Goal: Communication & Community: Answer question/provide support

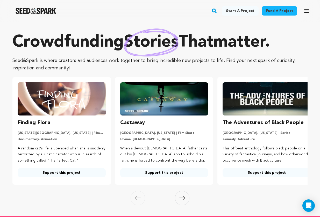
click at [0, 0] on link "Login" at bounding box center [0, 0] width 0 height 0
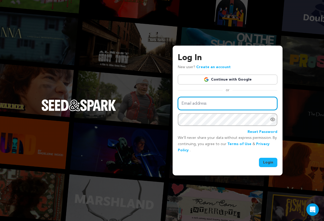
type input "selinakylbooking@gmail.com"
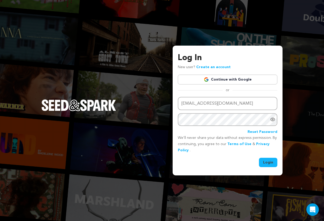
click at [263, 162] on button "Login" at bounding box center [268, 162] width 18 height 9
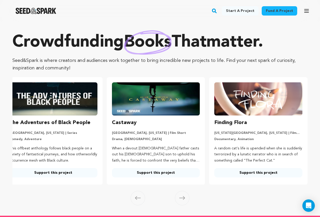
scroll to position [0, 83]
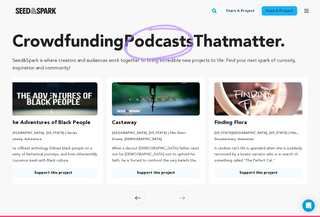
click at [0, 0] on p "Your Current Project" at bounding box center [0, 0] width 0 height 0
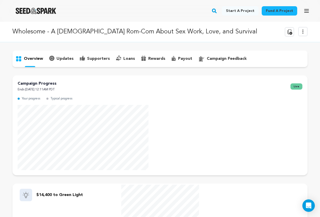
drag, startPoint x: 281, startPoint y: 63, endPoint x: 282, endPoint y: 66, distance: 2.9
click at [0, 0] on link "Messages" at bounding box center [0, 0] width 0 height 0
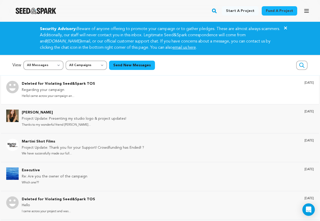
click at [31, 87] on p "Deleted for Violating Seed&Spark TOS" at bounding box center [58, 84] width 73 height 6
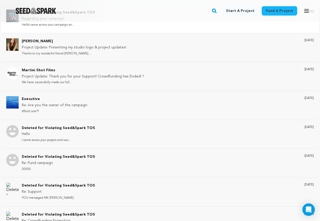
scroll to position [62, 0]
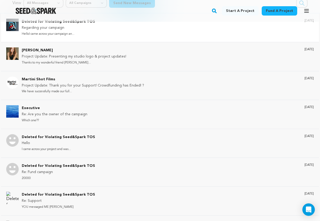
drag, startPoint x: 164, startPoint y: 128, endPoint x: 164, endPoint y: 173, distance: 45.4
drag, startPoint x: 163, startPoint y: 167, endPoint x: 187, endPoint y: 54, distance: 115.3
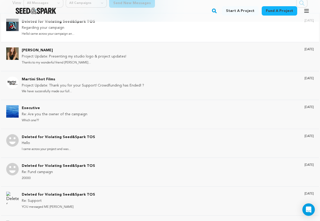
drag, startPoint x: 182, startPoint y: 92, endPoint x: 172, endPoint y: 164, distance: 73.4
drag, startPoint x: 172, startPoint y: 165, endPoint x: 174, endPoint y: 159, distance: 6.1
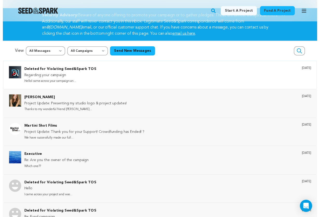
scroll to position [0, 0]
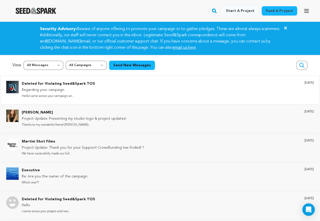
click at [0, 0] on span "[PERSON_NAME]" at bounding box center [0, 0] width 0 height 0
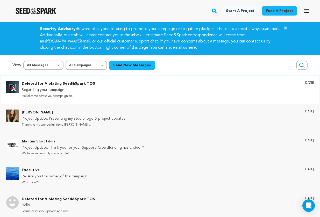
click at [0, 0] on span "[PERSON_NAME]" at bounding box center [0, 0] width 0 height 0
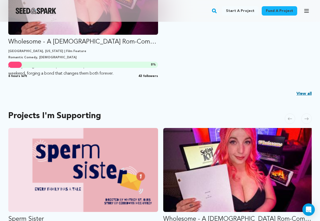
scroll to position [213, 0]
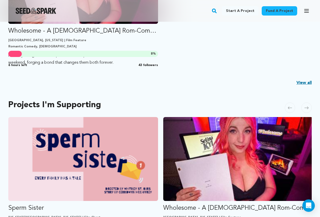
click at [0, 0] on p "Your Current Project" at bounding box center [0, 0] width 0 height 0
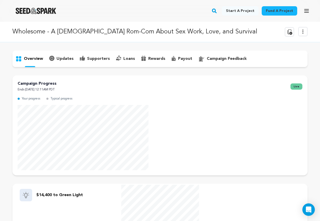
click at [87, 62] on p "supporters" at bounding box center [98, 59] width 23 height 6
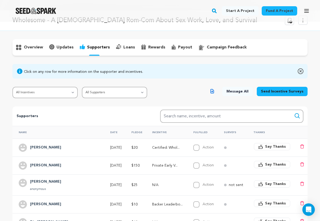
scroll to position [12, 0]
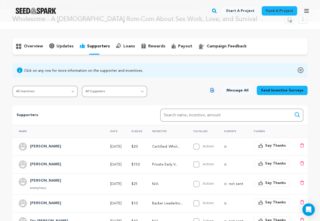
click at [30, 50] on p "overview" at bounding box center [33, 46] width 19 height 6
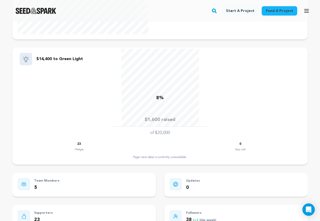
scroll to position [140, 0]
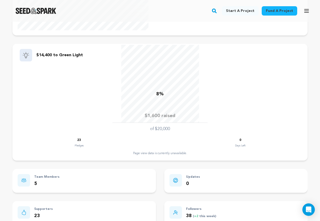
drag, startPoint x: 92, startPoint y: 53, endPoint x: 97, endPoint y: 55, distance: 5.1
click at [60, 180] on p "5" at bounding box center [46, 184] width 25 height 8
drag, startPoint x: 102, startPoint y: 44, endPoint x: 84, endPoint y: 50, distance: 18.5
click at [102, 169] on div "Team Members 5" at bounding box center [84, 181] width 144 height 24
click at [26, 178] on icon at bounding box center [24, 180] width 5 height 4
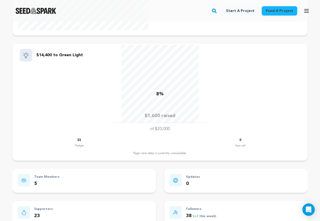
drag, startPoint x: 100, startPoint y: 50, endPoint x: 93, endPoint y: 75, distance: 26.2
click at [60, 174] on p "Team Members" at bounding box center [46, 177] width 25 height 6
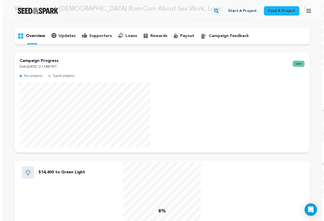
scroll to position [22, 0]
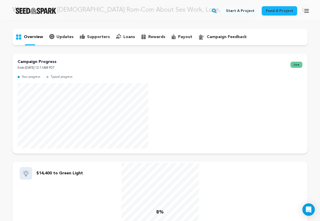
click at [87, 40] on p "supporters" at bounding box center [98, 37] width 23 height 6
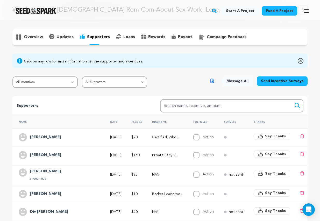
click at [0, 0] on span "Message All Supporters" at bounding box center [0, 0] width 0 height 0
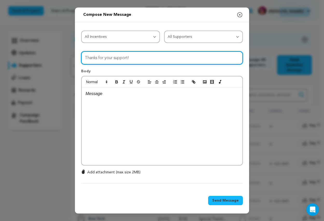
click at [117, 57] on input "Thanks for your support!" at bounding box center [162, 57] width 162 height 13
paste input "You From Me 💖"
type input "Thank You From Me 💖"
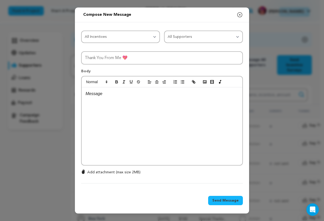
drag, startPoint x: 138, startPoint y: 115, endPoint x: 138, endPoint y: 112, distance: 2.9
click at [138, 115] on div at bounding box center [162, 126] width 161 height 78
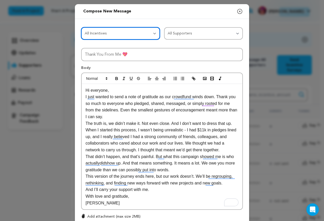
click at [149, 31] on select "All Incentives Backer Leaderboard Shoutout Certified: Wholesome Digital Sticker…" at bounding box center [120, 33] width 79 height 12
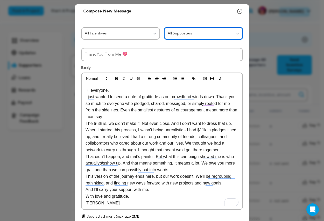
click at [186, 33] on select "All Supporters Survey not sent Survey incomplete Survey complete Incentive not …" at bounding box center [203, 33] width 79 height 12
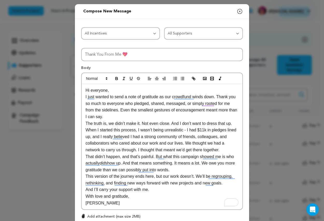
click at [167, 122] on p "The truth is, we didn’t make it. Not even close. And I don’t want to dress that…" at bounding box center [162, 136] width 153 height 33
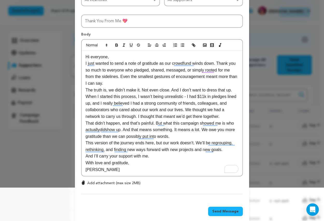
scroll to position [34, 0]
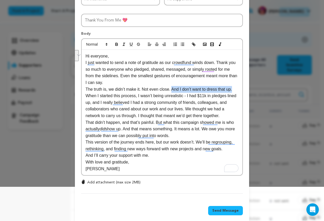
drag, startPoint x: 175, startPoint y: 89, endPoint x: 232, endPoint y: 90, distance: 56.8
click at [234, 92] on p "The truth is, we didn’t make it. Not even close. And I don’t want to dress that…" at bounding box center [162, 102] width 153 height 33
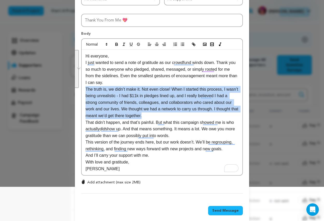
drag, startPoint x: 179, startPoint y: 115, endPoint x: 174, endPoint y: 84, distance: 31.0
click at [174, 85] on div "Hi everyone, I just wanted to send a note of gratitude as our crowdfund winds d…" at bounding box center [162, 113] width 161 height 126
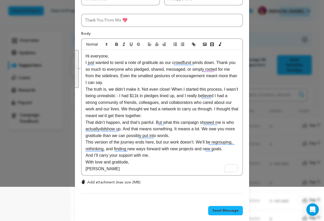
drag, startPoint x: 186, startPoint y: 117, endPoint x: 192, endPoint y: 123, distance: 7.5
click at [186, 117] on p "The truth is, we didn’t make it. Not even close! When I started this process, I…" at bounding box center [162, 102] width 153 height 33
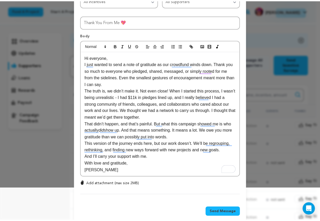
scroll to position [33, 0]
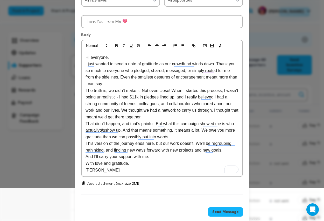
click at [223, 214] on span "Send Message" at bounding box center [225, 212] width 26 height 5
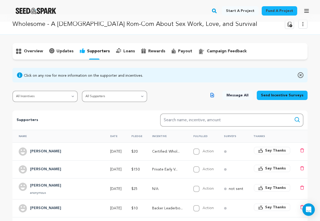
scroll to position [0, 0]
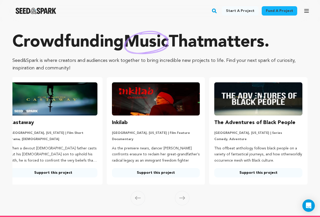
scroll to position [0, 83]
